Goal: Information Seeking & Learning: Check status

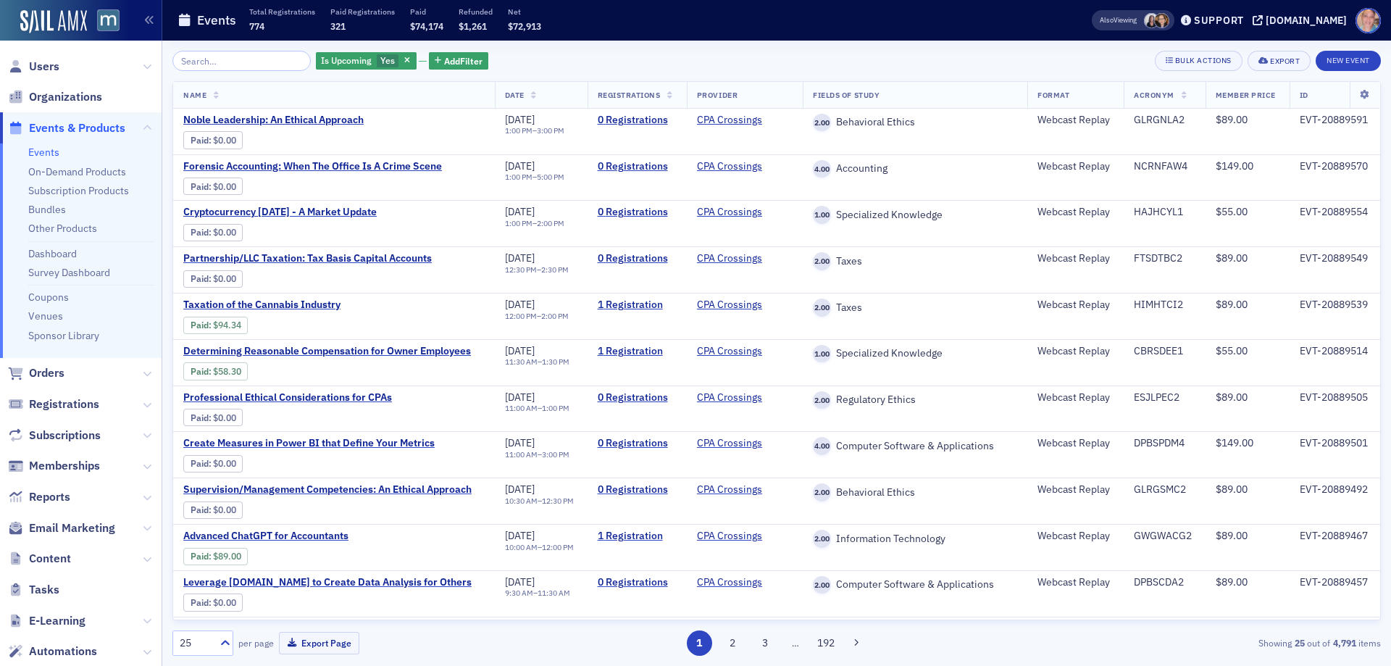
click at [174, 58] on input "search" at bounding box center [241, 61] width 138 height 20
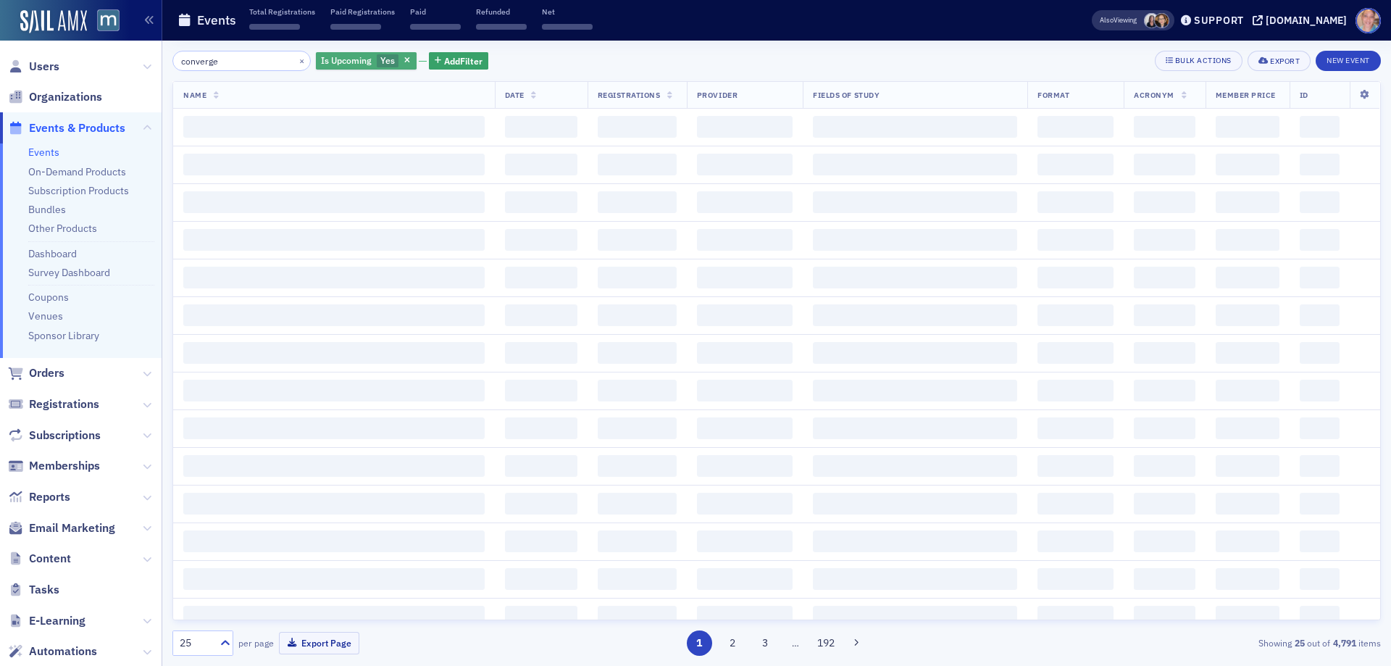
type input "converge"
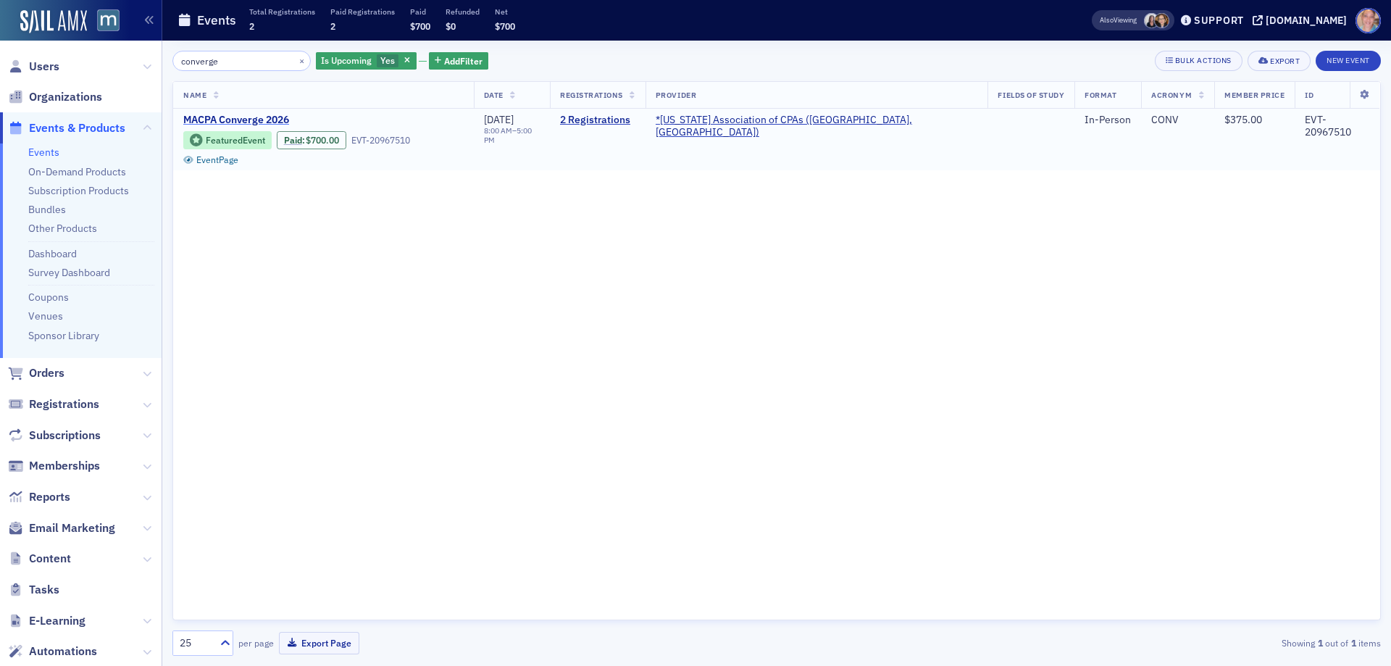
click at [250, 120] on span "MACPA Converge 2026" at bounding box center [304, 120] width 243 height 13
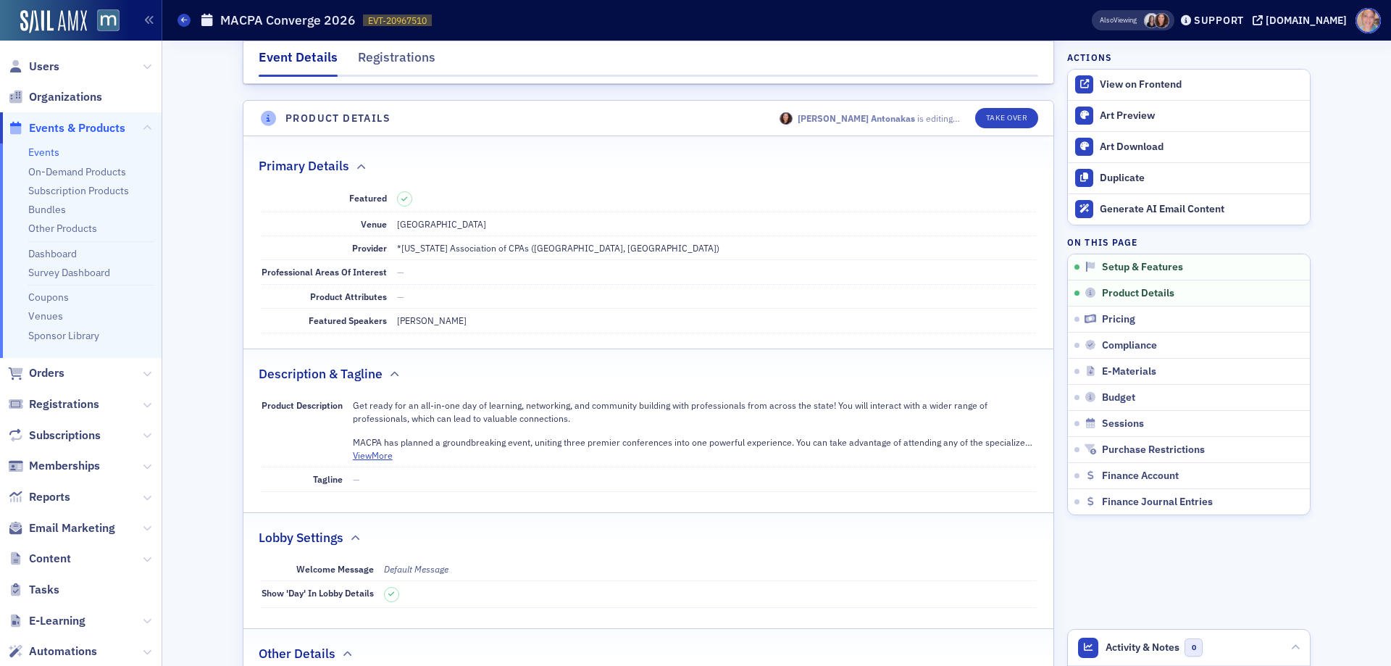
scroll to position [362, 0]
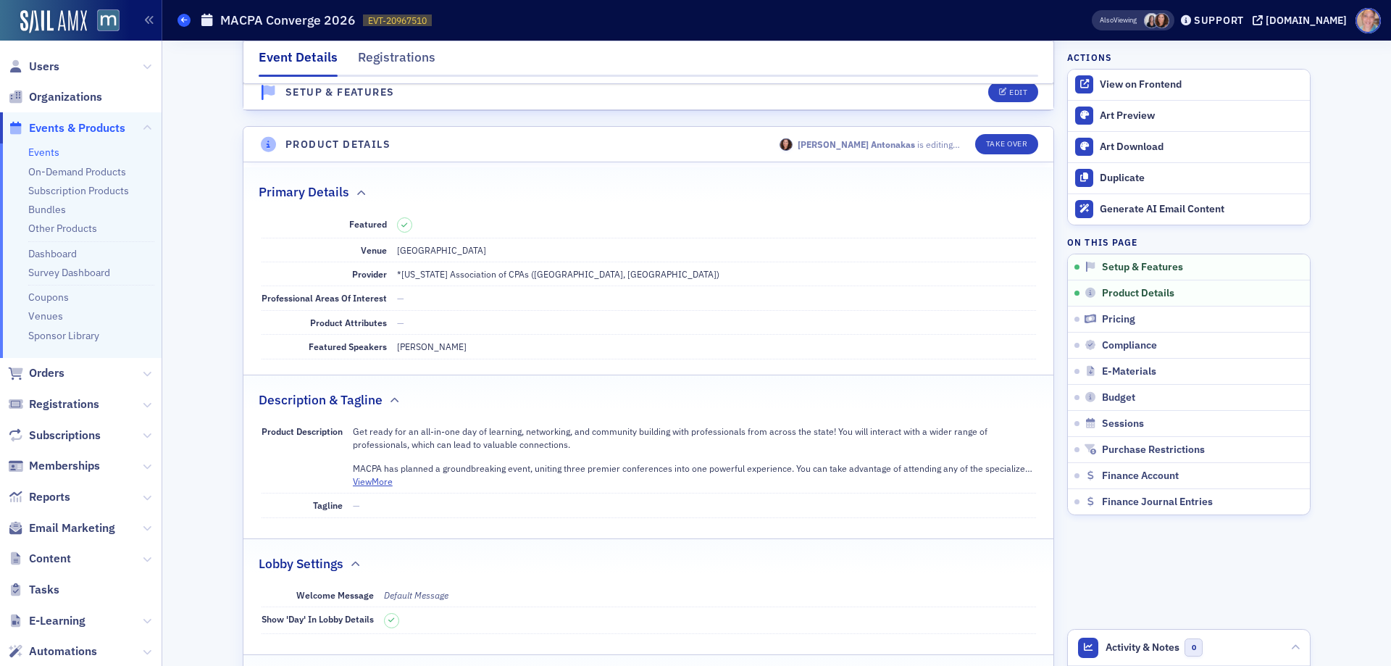
click at [185, 23] on icon at bounding box center [184, 20] width 6 height 7
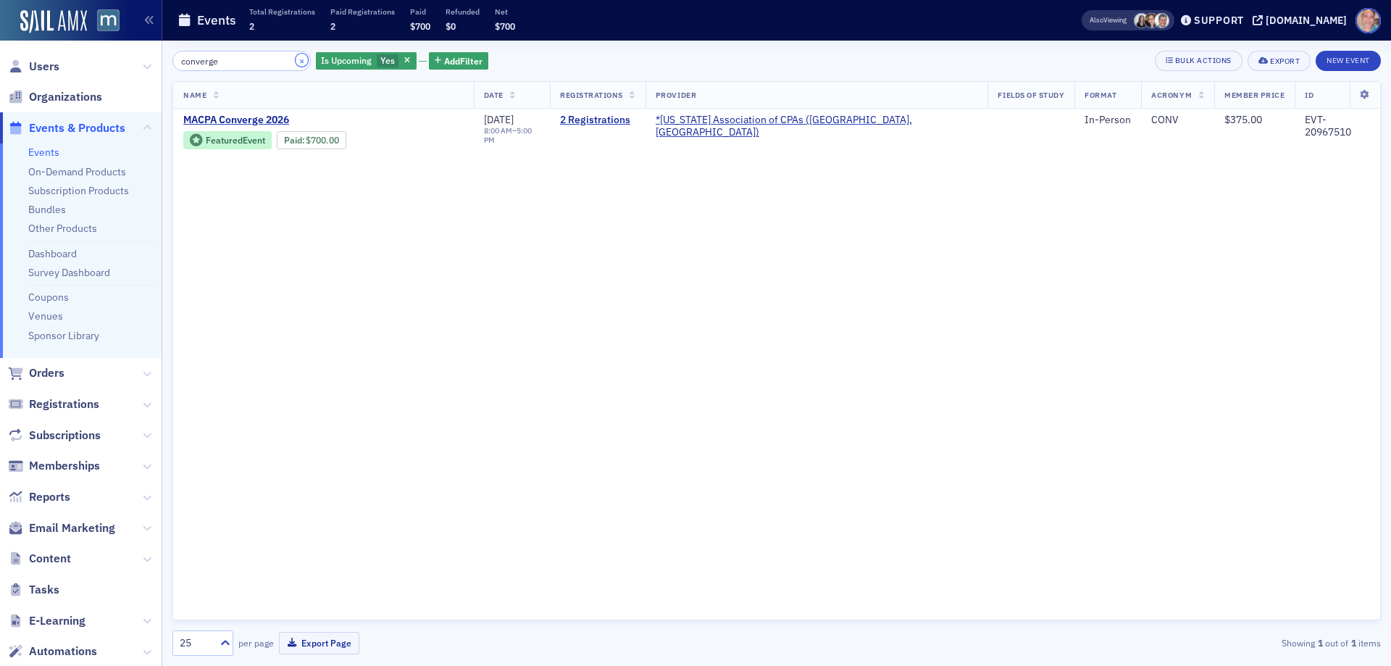
click at [296, 62] on button "×" at bounding box center [302, 60] width 13 height 13
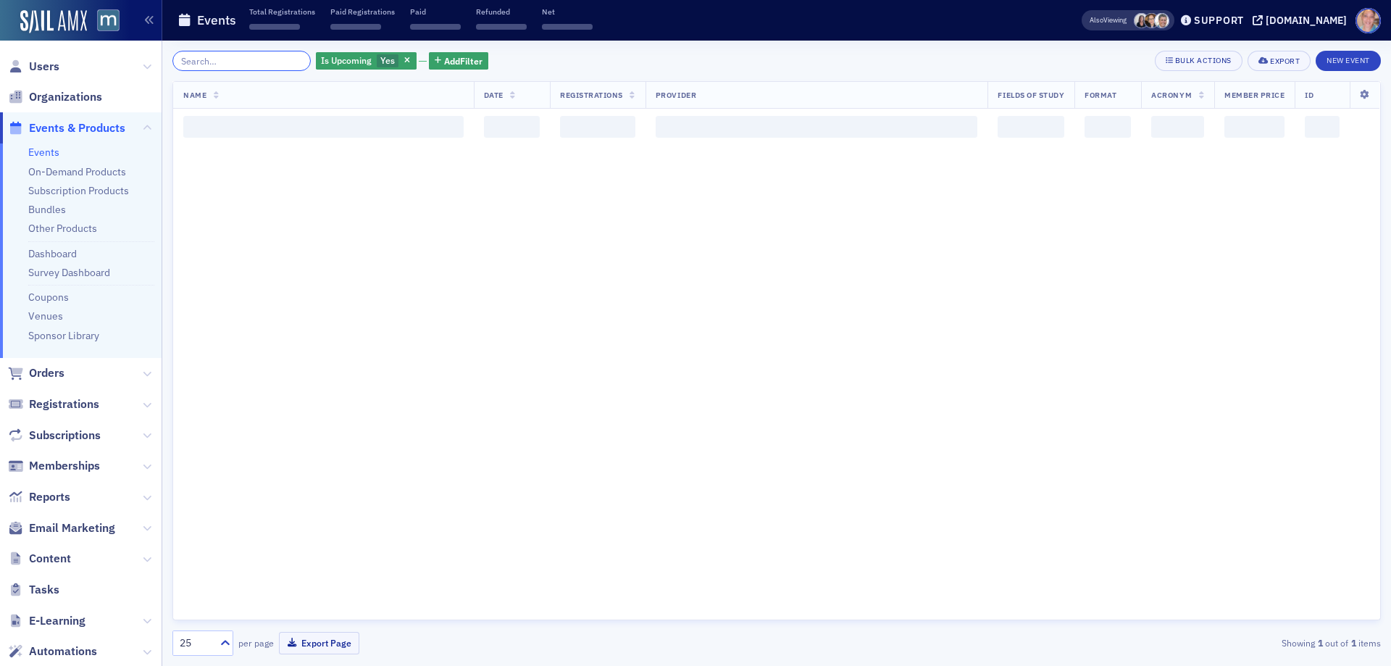
click at [242, 59] on input "search" at bounding box center [241, 61] width 138 height 20
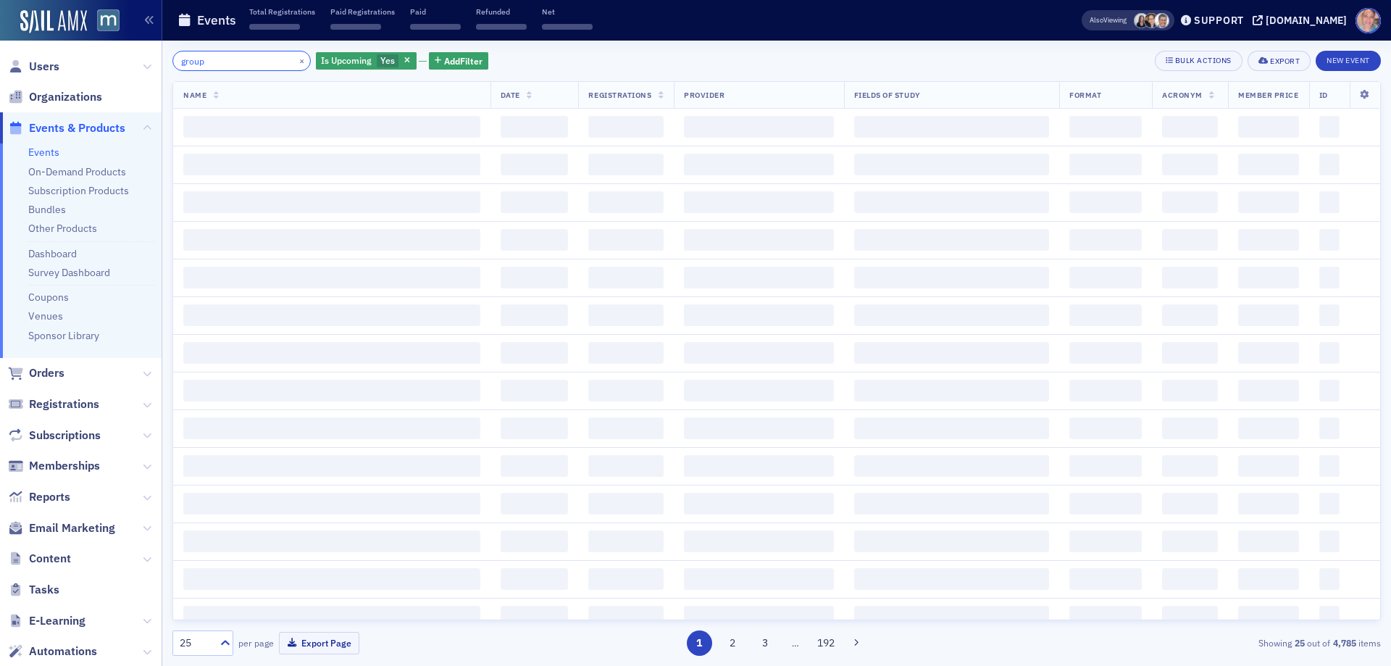
type input "group"
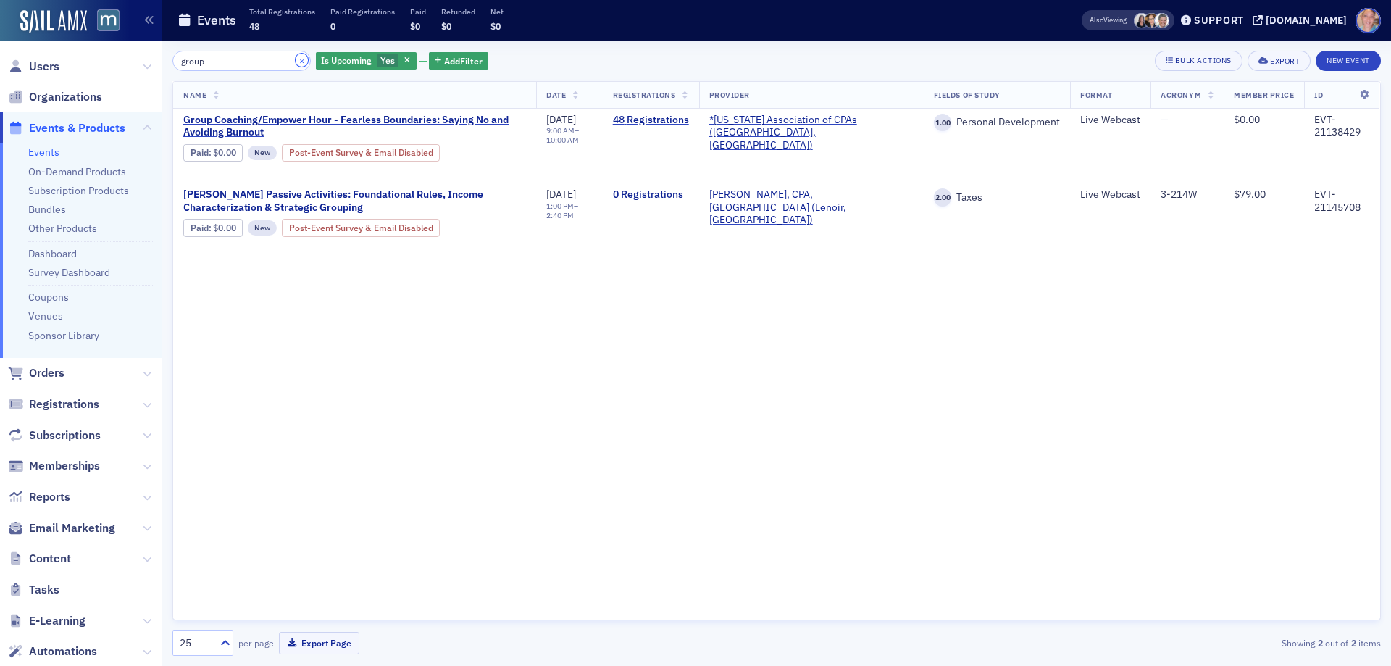
click at [296, 62] on button "×" at bounding box center [302, 60] width 13 height 13
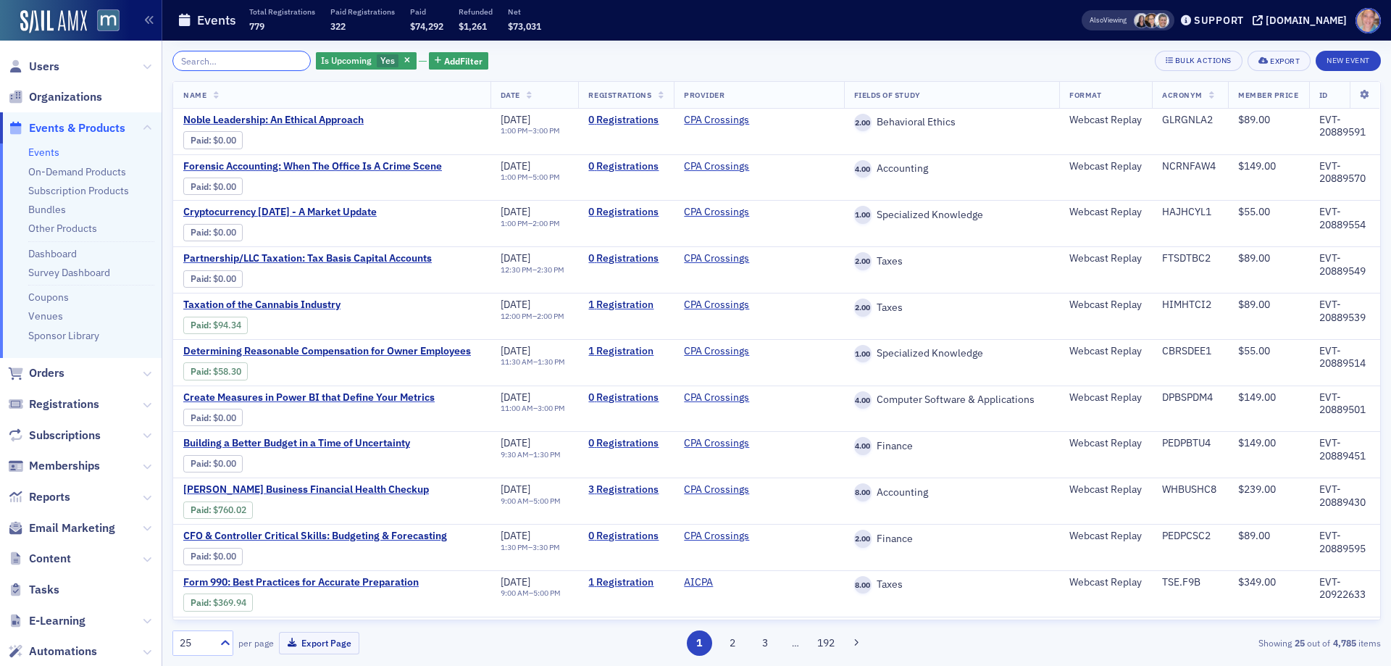
click at [220, 57] on input "search" at bounding box center [241, 61] width 138 height 20
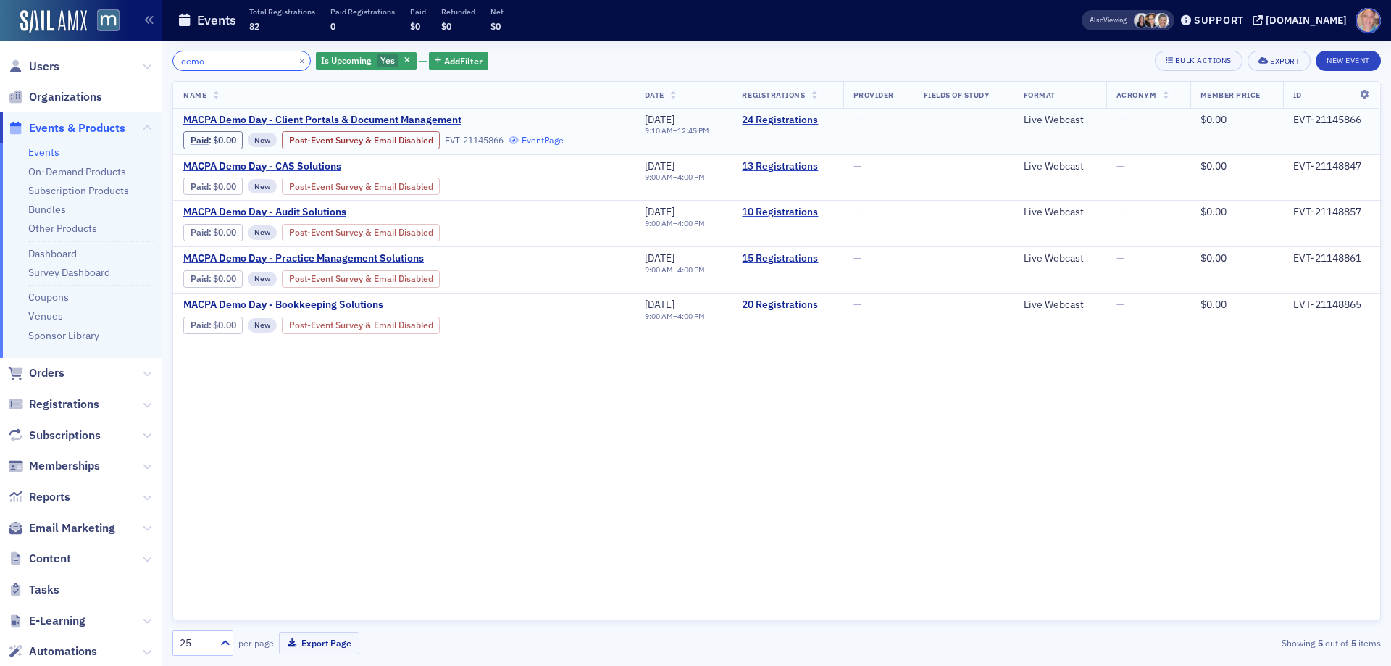
type input "demo"
click at [54, 72] on span "Users" at bounding box center [44, 67] width 30 height 16
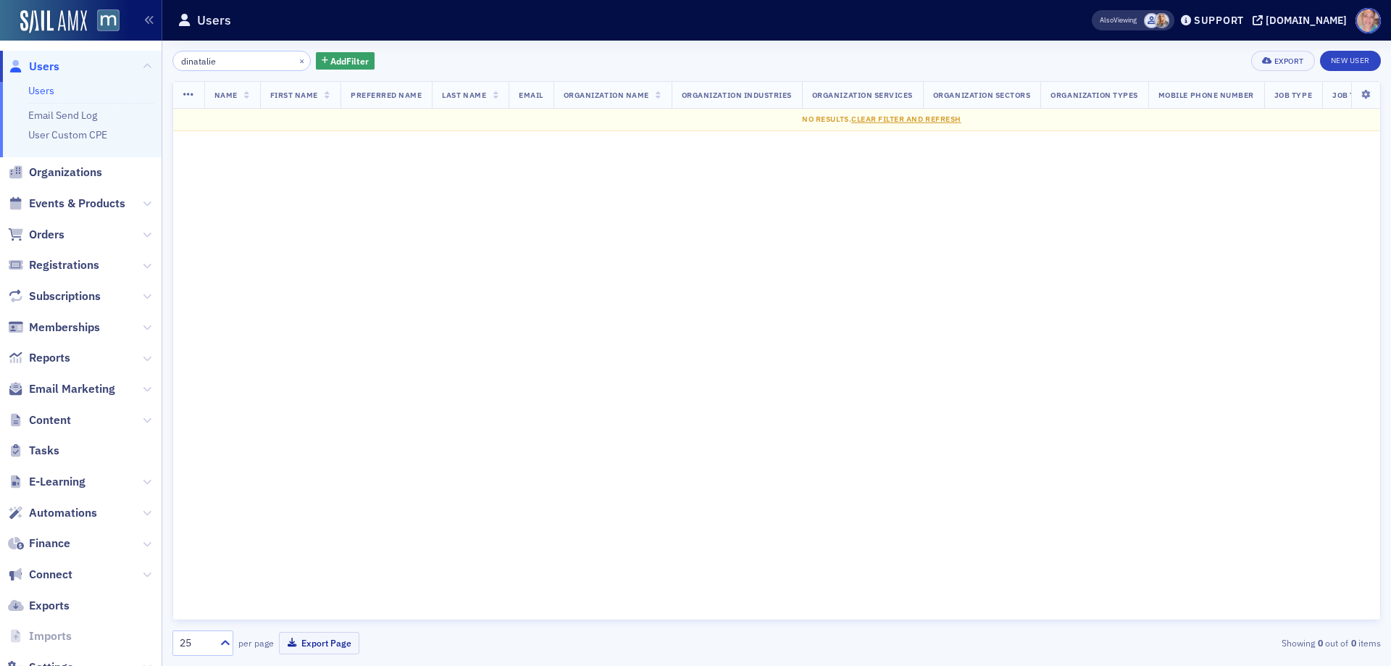
drag, startPoint x: 232, startPoint y: 65, endPoint x: 105, endPoint y: 67, distance: 126.8
click at [105, 67] on div "Users Users Email Send Log User Custom CPE Organizations Events & Products Orde…" at bounding box center [695, 333] width 1391 height 666
paste input "[PERSON_NAME]"
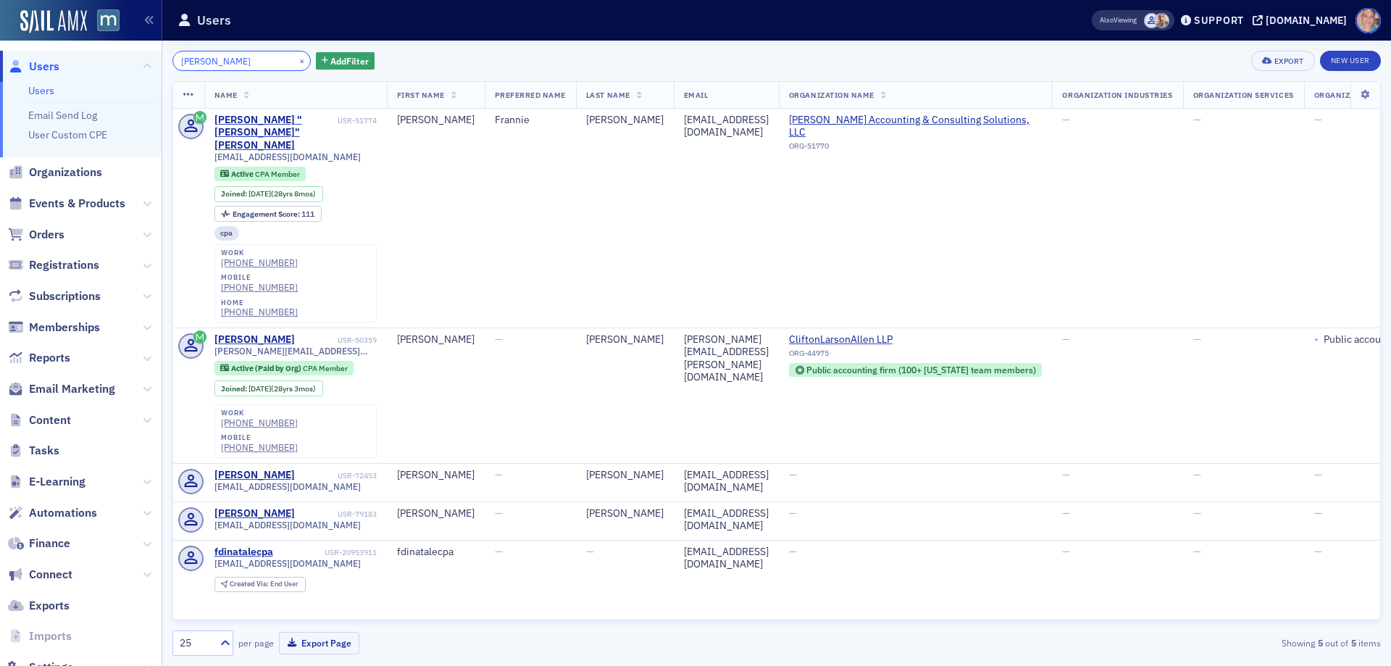
drag, startPoint x: 261, startPoint y: 65, endPoint x: 41, endPoint y: 65, distance: 220.9
click at [41, 65] on div "Users Users Email Send Log User Custom CPE Organizations Events & Products Orde…" at bounding box center [695, 333] width 1391 height 666
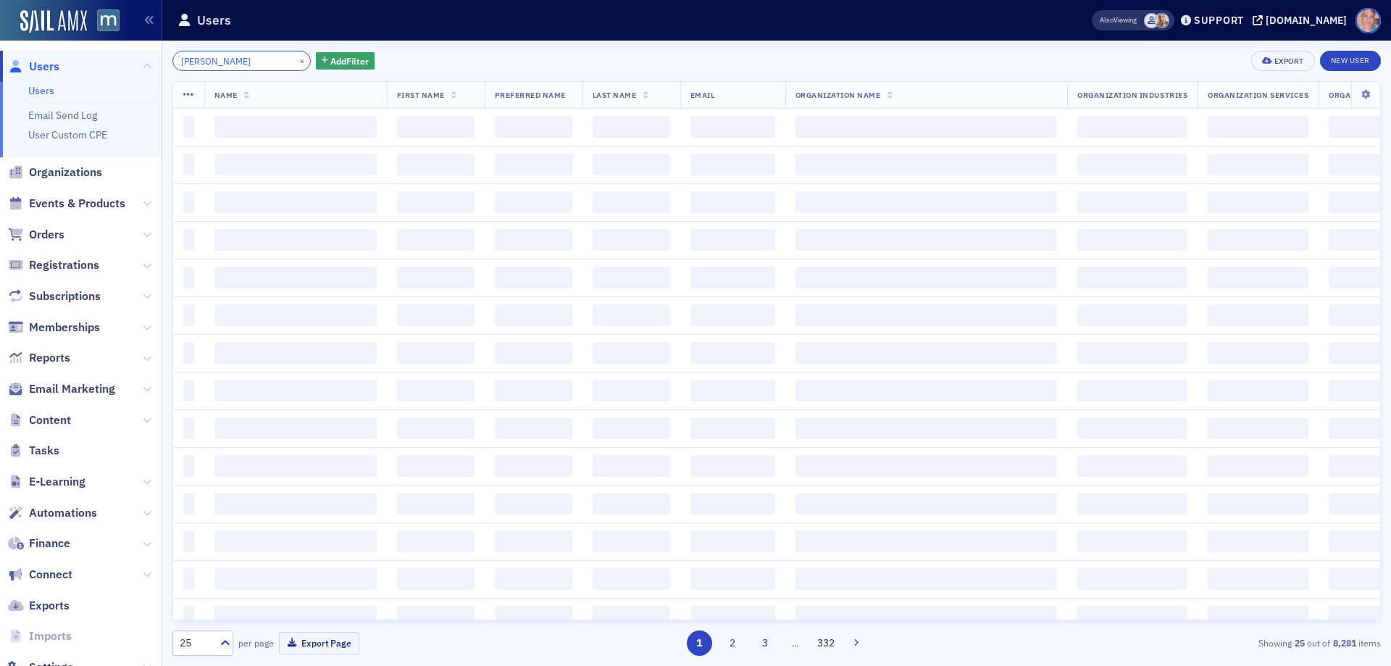
type input "[PERSON_NAME]"
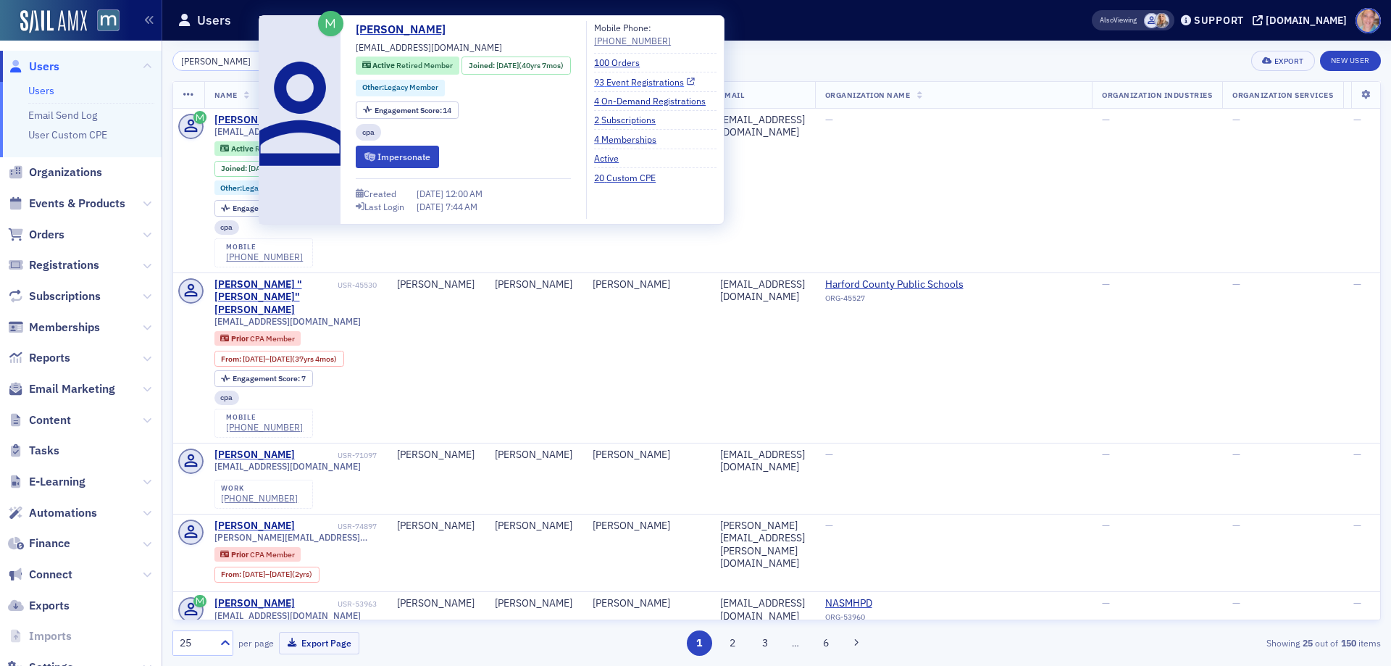
click at [664, 81] on link "93 Event Registrations" at bounding box center [644, 81] width 101 height 13
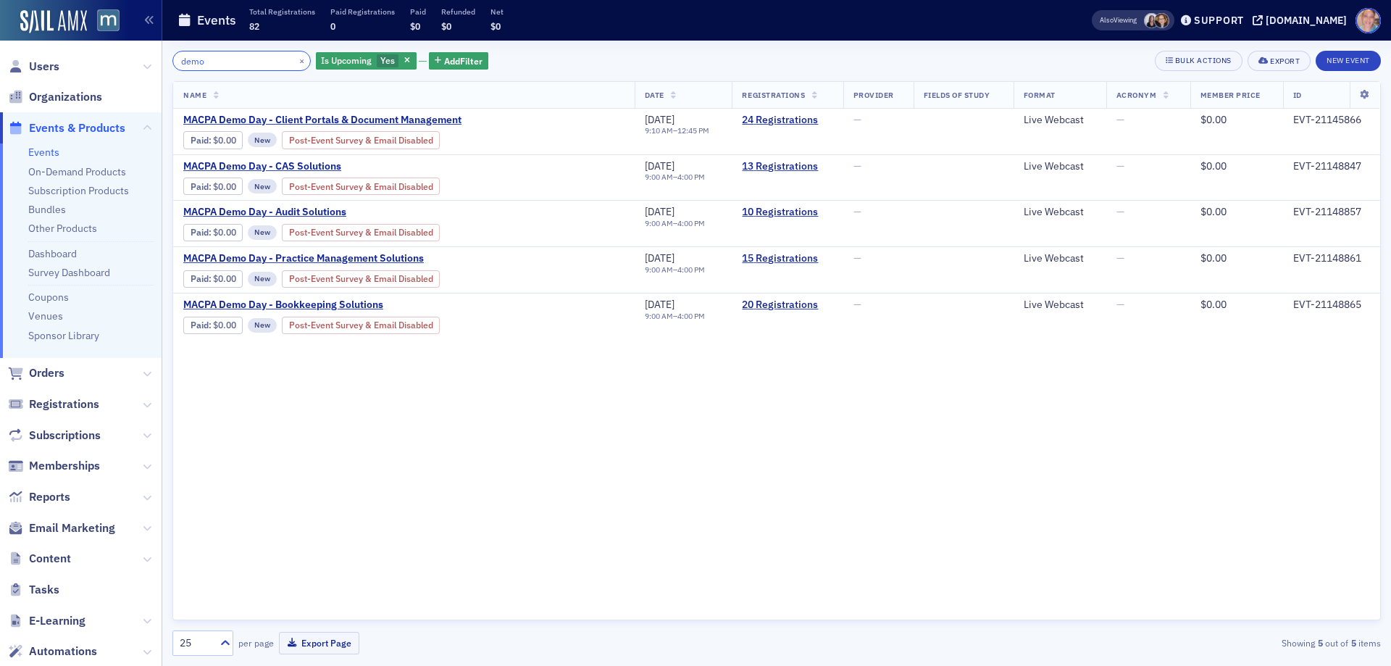
drag, startPoint x: 222, startPoint y: 68, endPoint x: 81, endPoint y: 66, distance: 140.5
click at [81, 66] on div "Users Organizations Events & Products Events On-Demand Products Subscription Pr…" at bounding box center [695, 333] width 1391 height 666
click at [296, 61] on button "×" at bounding box center [302, 60] width 13 height 13
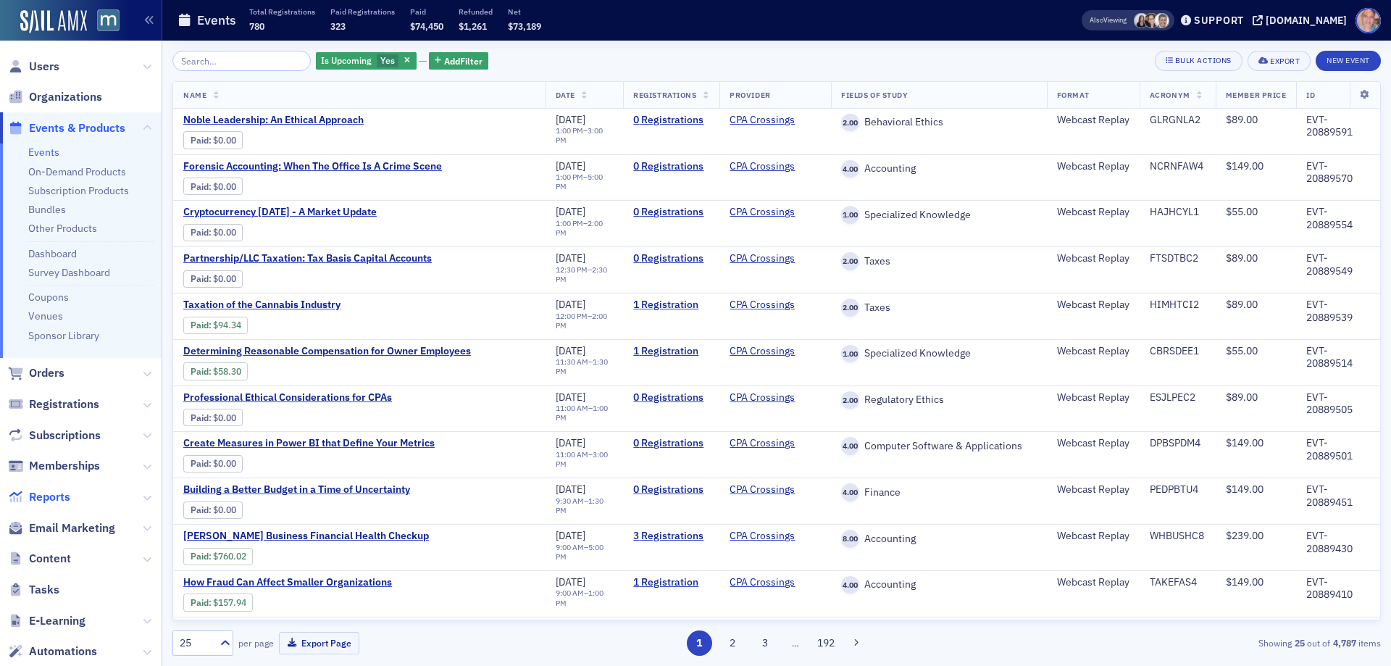
click at [53, 502] on span "Reports" at bounding box center [49, 497] width 41 height 16
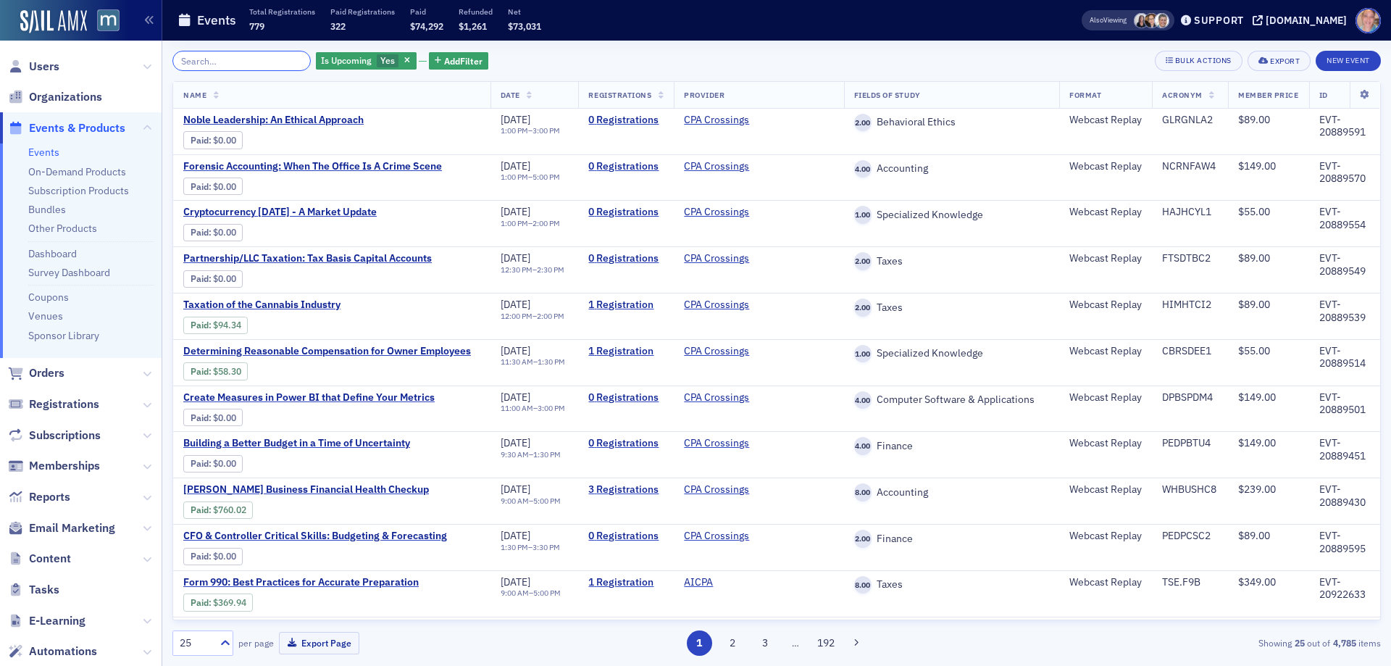
click at [232, 63] on input "search" at bounding box center [241, 61] width 138 height 20
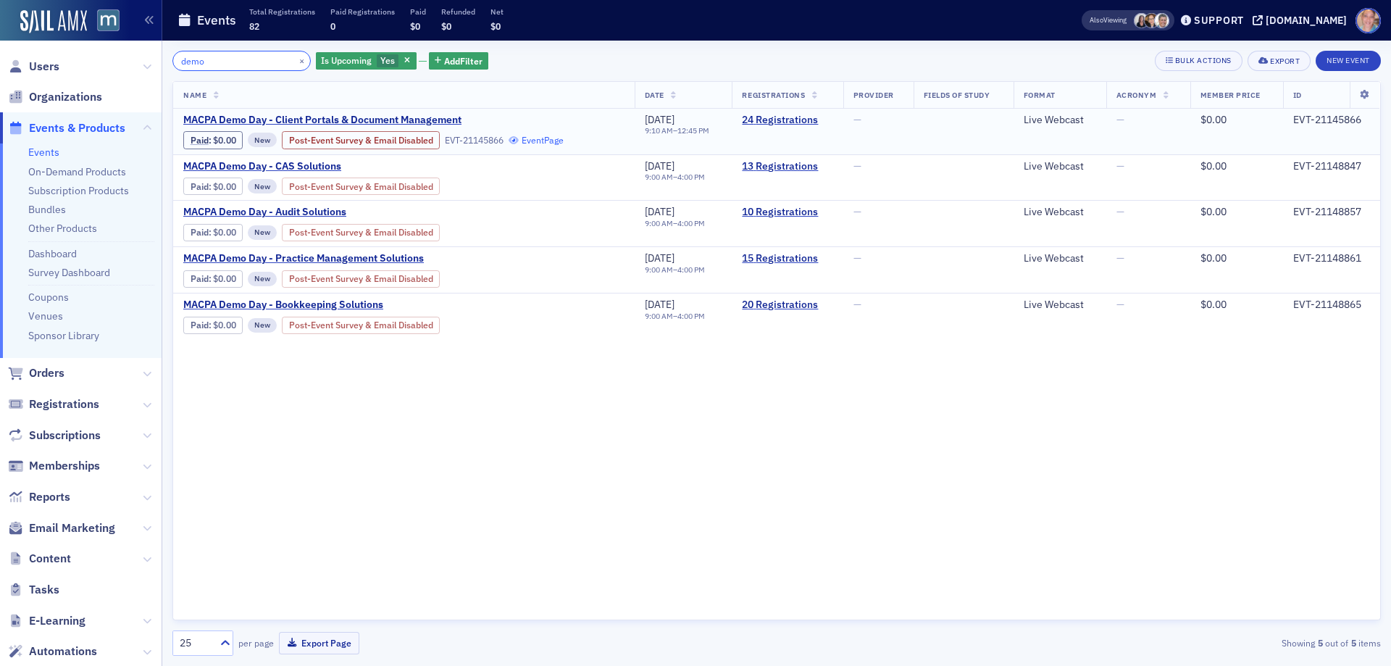
type input "demo"
click at [561, 138] on link "Event Page" at bounding box center [535, 140] width 55 height 11
drag, startPoint x: 284, startPoint y: 59, endPoint x: 319, endPoint y: 48, distance: 37.3
click at [296, 59] on button "×" at bounding box center [302, 60] width 13 height 13
